Goal: Complete application form

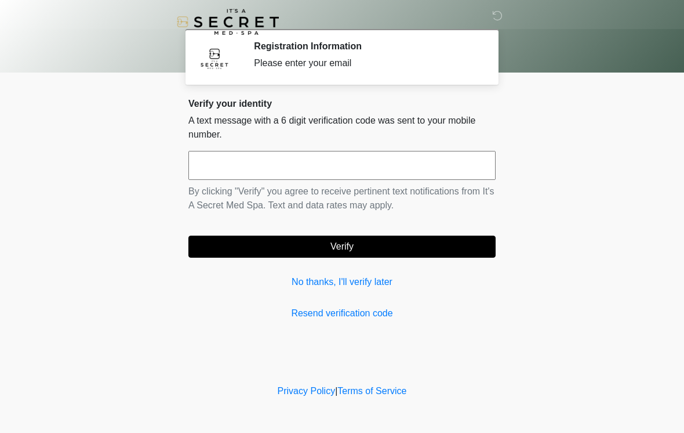
click at [348, 167] on input "text" at bounding box center [341, 165] width 307 height 29
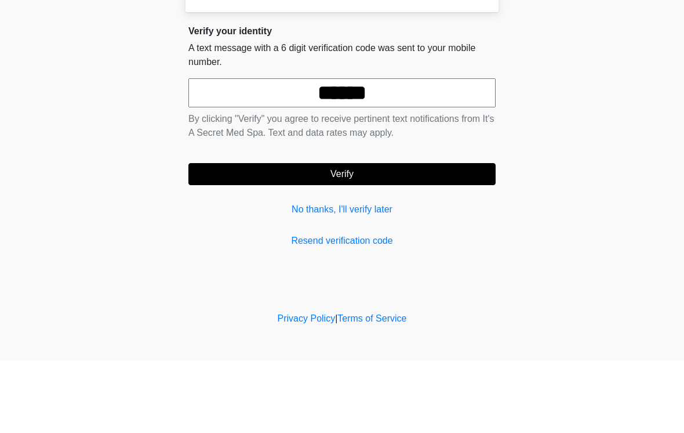
type input "******"
click at [383, 235] on button "Verify" at bounding box center [341, 246] width 307 height 22
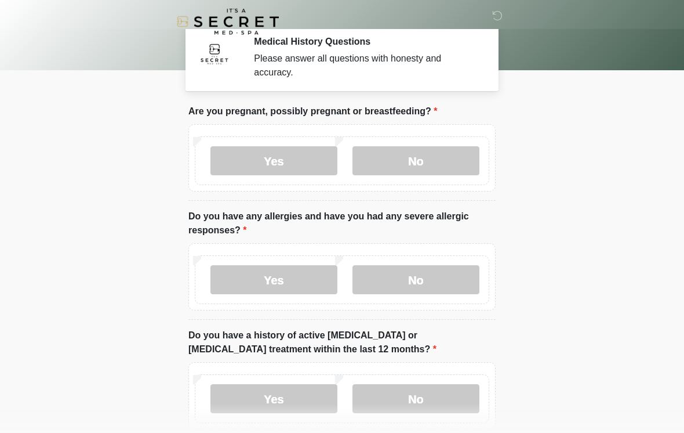
scroll to position [2, 0]
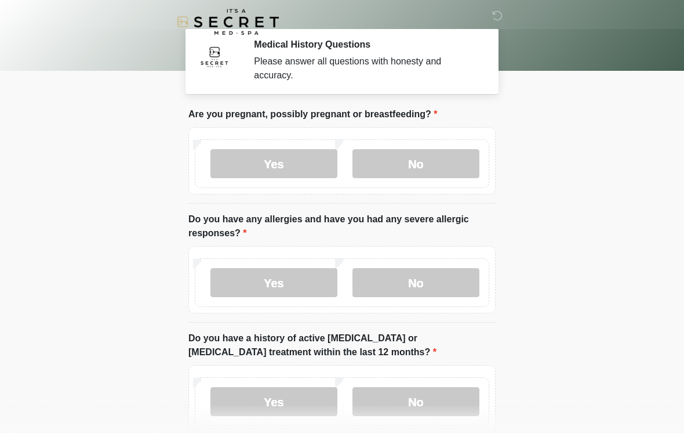
click at [442, 165] on label "No" at bounding box center [416, 163] width 127 height 29
click at [437, 291] on label "No" at bounding box center [416, 282] width 127 height 29
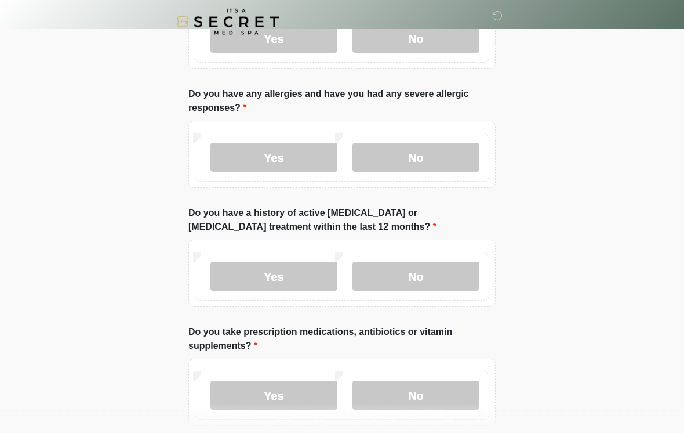
scroll to position [127, 0]
click at [438, 273] on label "No" at bounding box center [416, 276] width 127 height 29
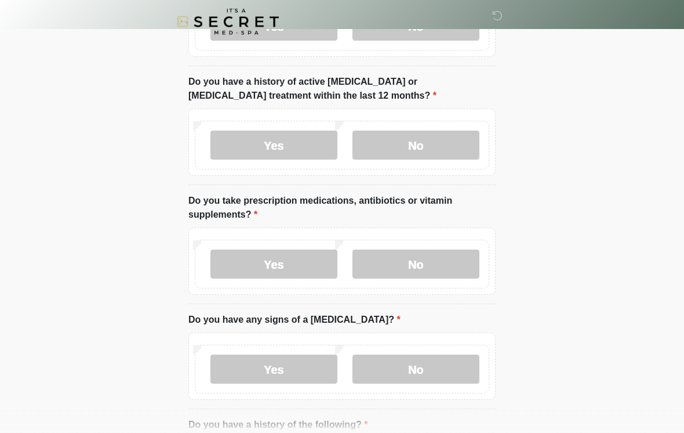
scroll to position [258, 0]
click at [300, 267] on label "Yes" at bounding box center [274, 263] width 127 height 29
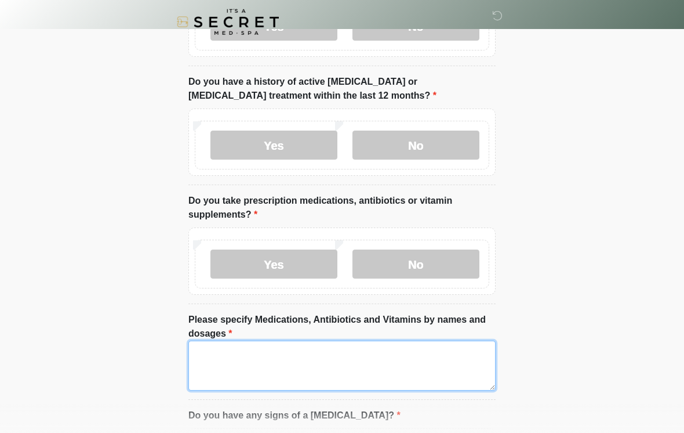
click at [379, 362] on textarea "Please specify Medications, Antibiotics and Vitamins by names and dosages" at bounding box center [341, 365] width 307 height 50
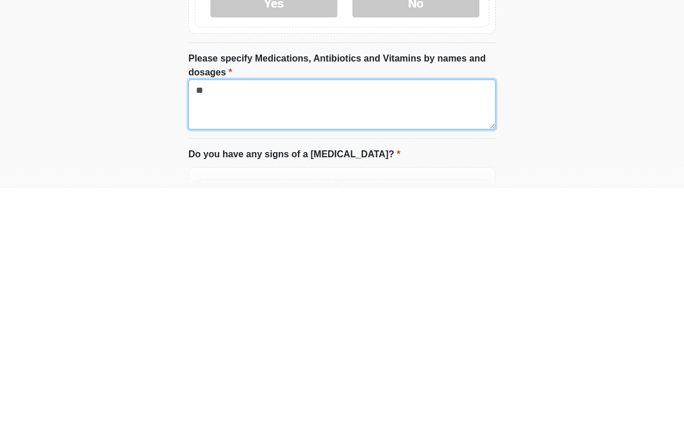
type textarea "*"
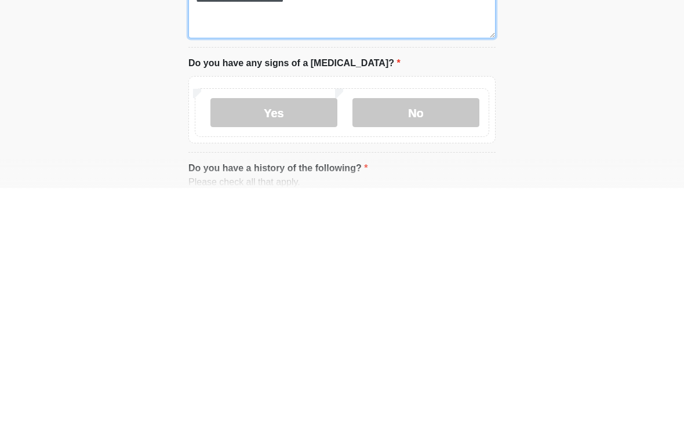
scroll to position [369, 0]
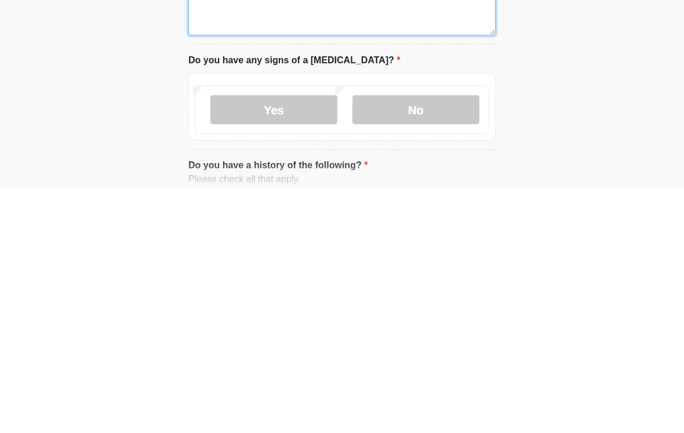
type textarea "**********"
click at [422, 339] on label "No" at bounding box center [416, 353] width 127 height 29
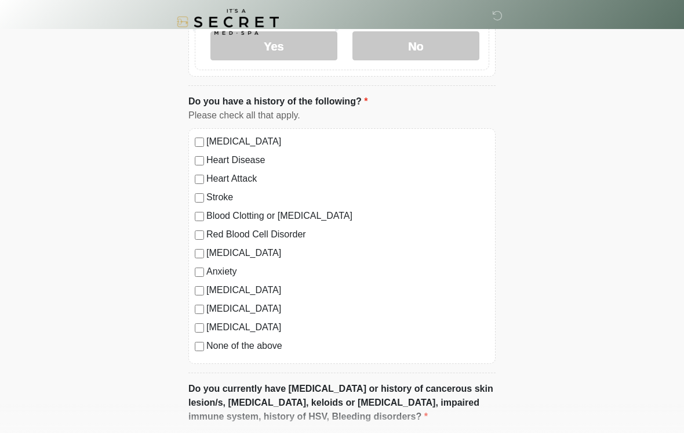
scroll to position [678, 0]
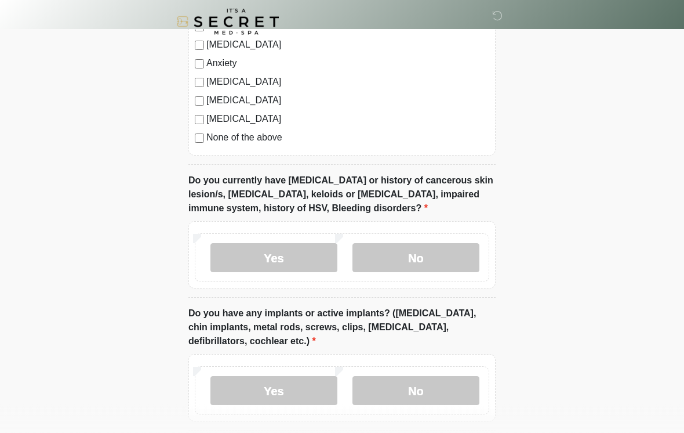
click at [419, 256] on label "No" at bounding box center [416, 258] width 127 height 29
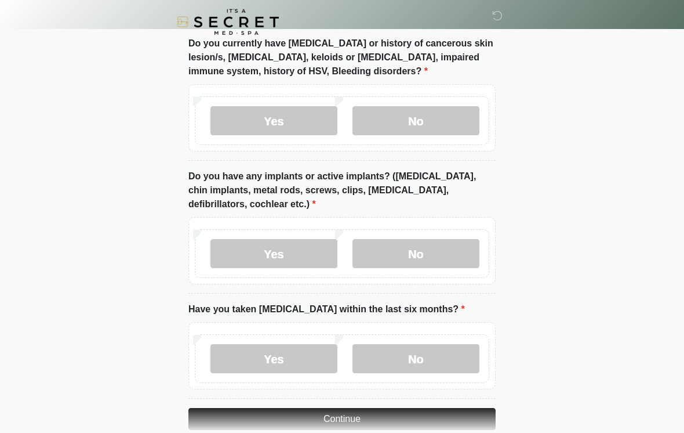
scroll to position [1025, 0]
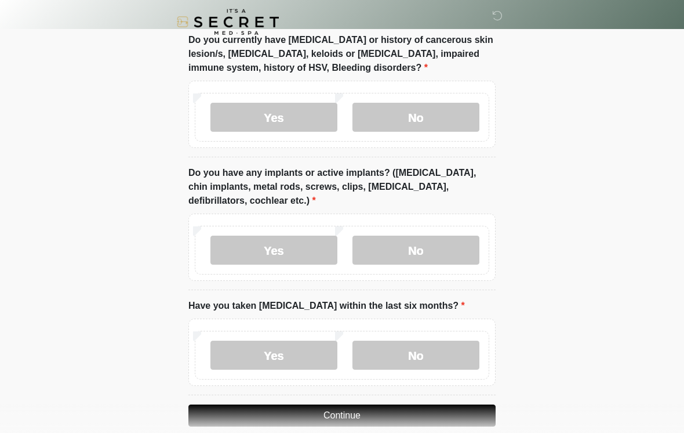
click at [415, 251] on label "No" at bounding box center [416, 249] width 127 height 29
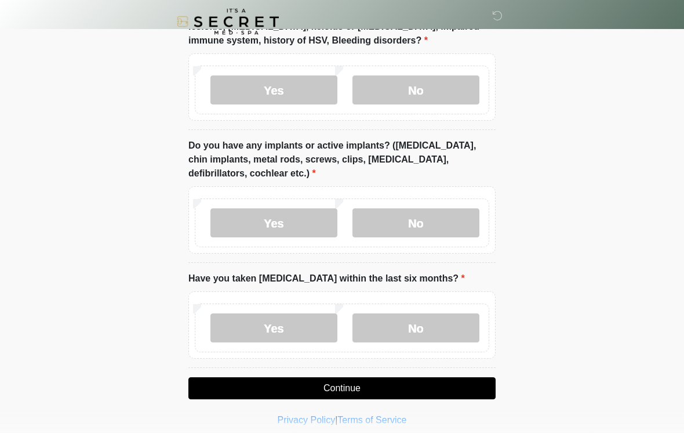
scroll to position [1061, 0]
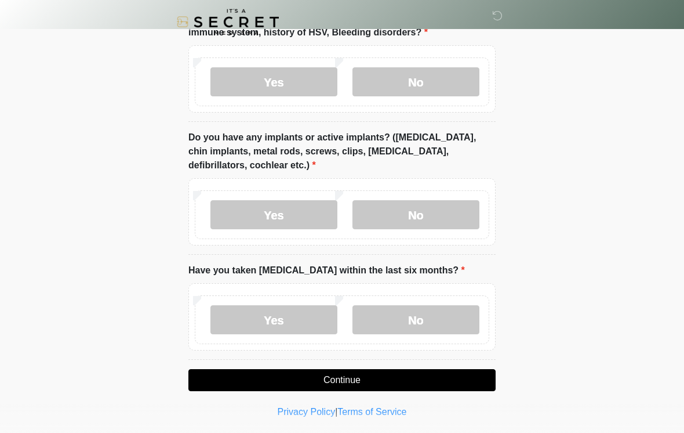
click at [419, 319] on label "No" at bounding box center [416, 319] width 127 height 29
click at [373, 383] on button "Continue" at bounding box center [341, 380] width 307 height 22
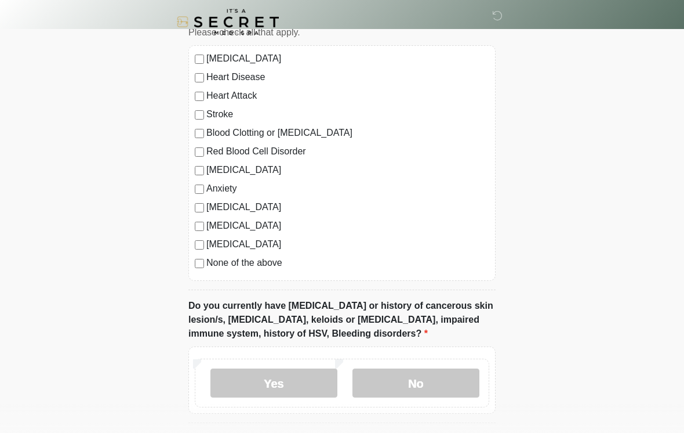
scroll to position [0, 0]
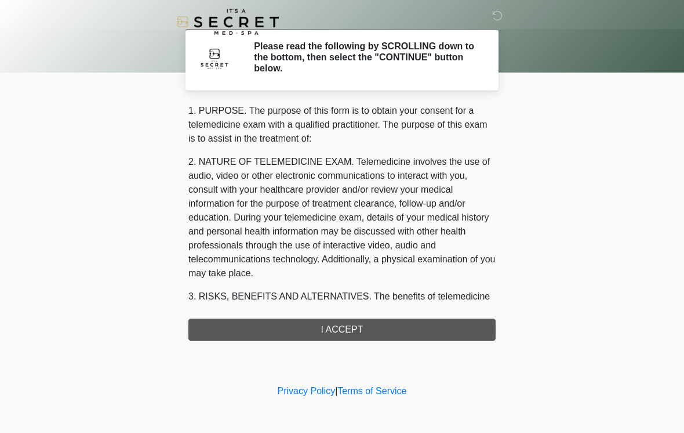
click at [359, 331] on div "1. PURPOSE. The purpose of this form is to obtain your consent for a telemedici…" at bounding box center [341, 222] width 307 height 237
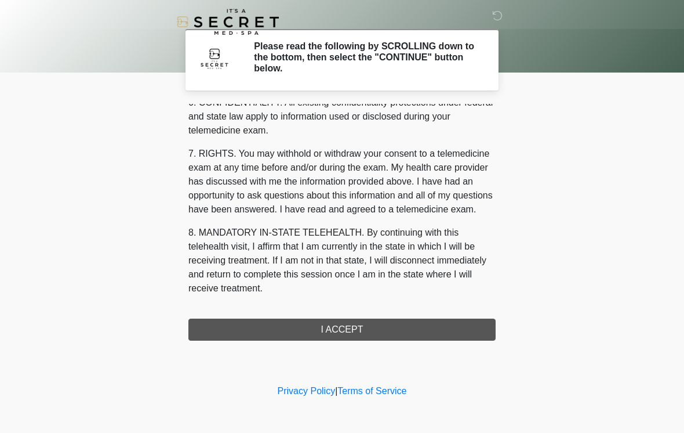
click at [379, 343] on div "‎ ‎ Please read the following by SCROLLING down to the bottom, then select the …" at bounding box center [342, 191] width 348 height 358
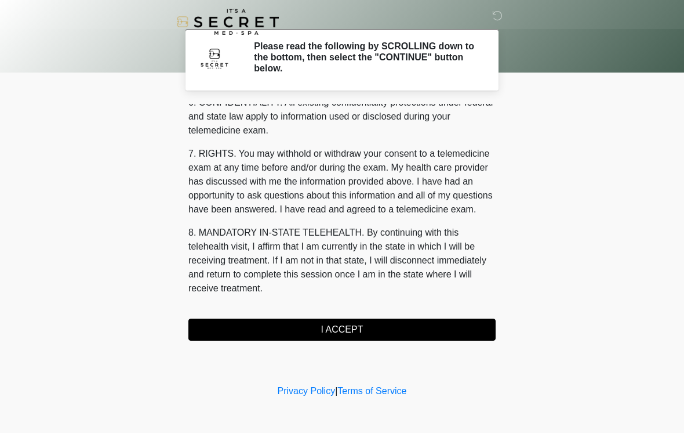
click at [361, 322] on button "I ACCEPT" at bounding box center [341, 329] width 307 height 22
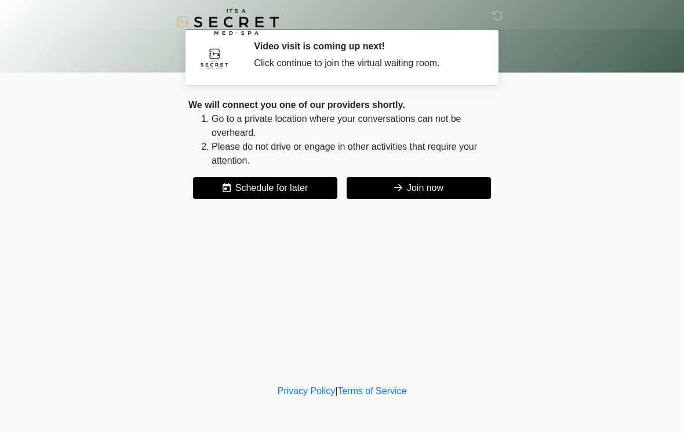
click at [433, 187] on button "Join now" at bounding box center [419, 188] width 144 height 22
